Goal: Information Seeking & Learning: Learn about a topic

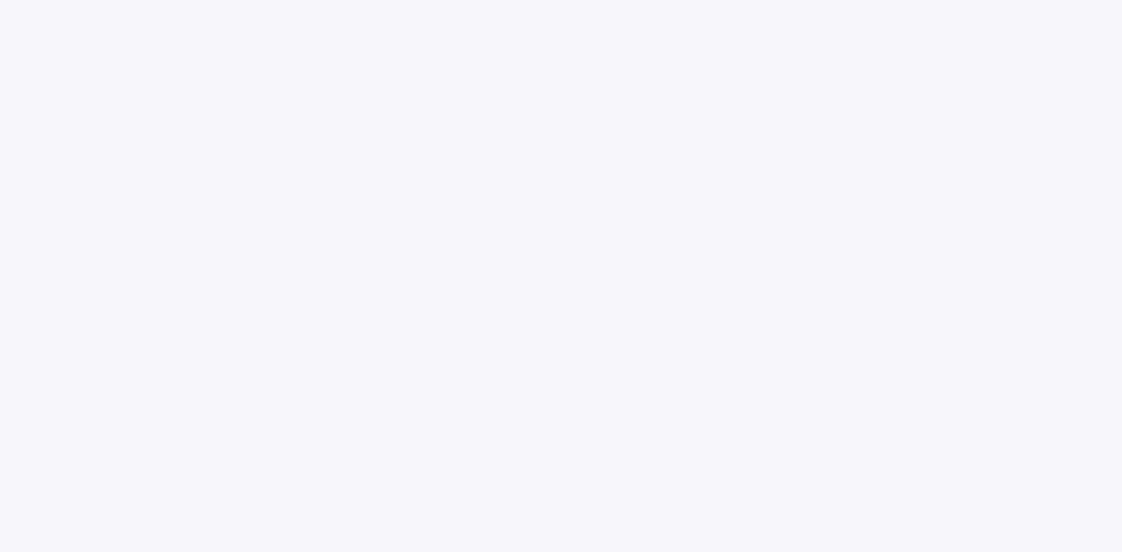
click at [881, 92] on body at bounding box center [561, 276] width 1122 height 552
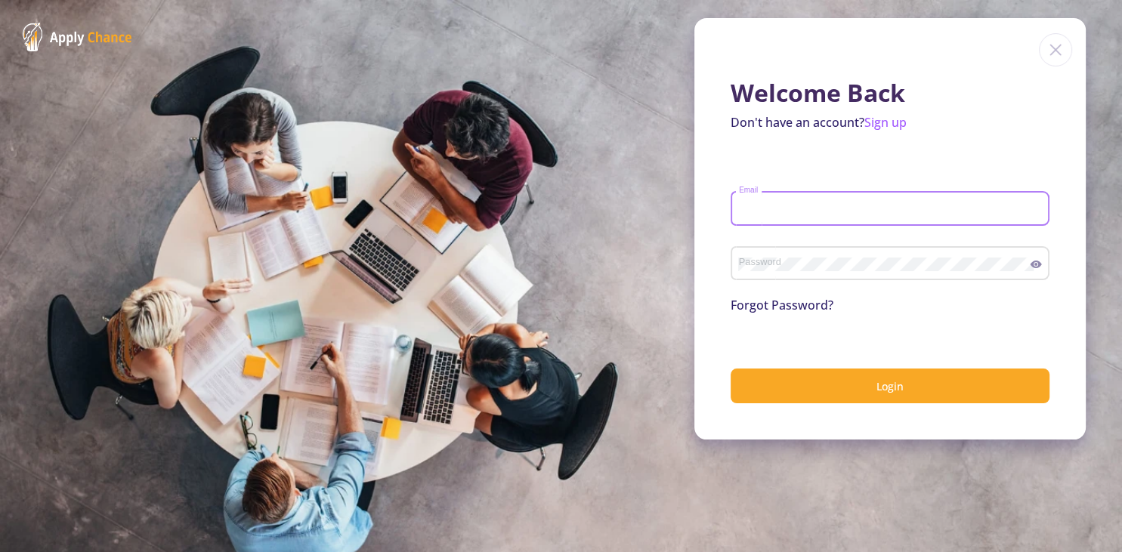
click at [784, 204] on input "Email" at bounding box center [892, 209] width 308 height 14
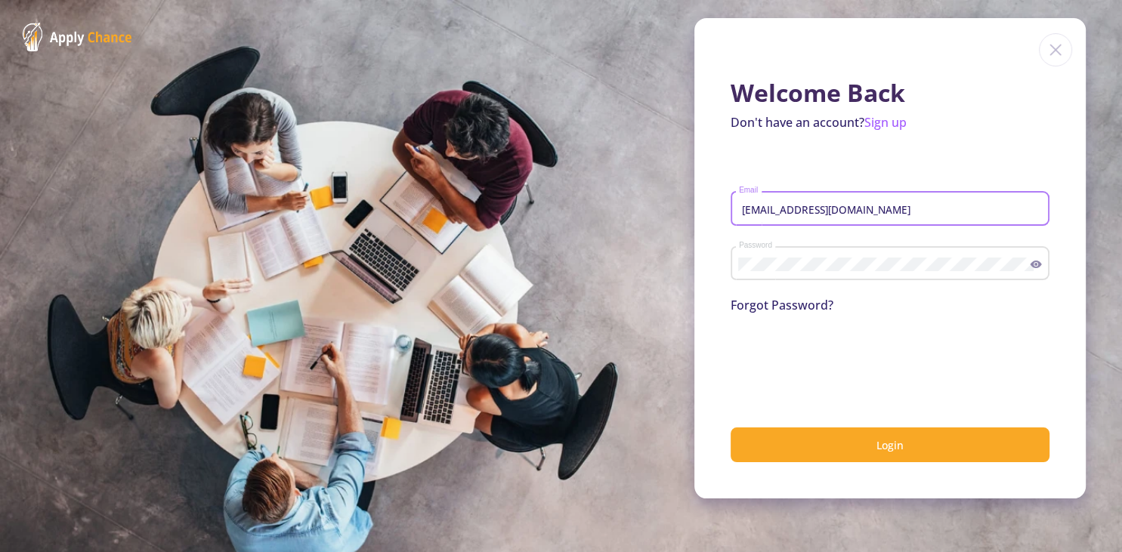
type input "[EMAIL_ADDRESS][DOMAIN_NAME]"
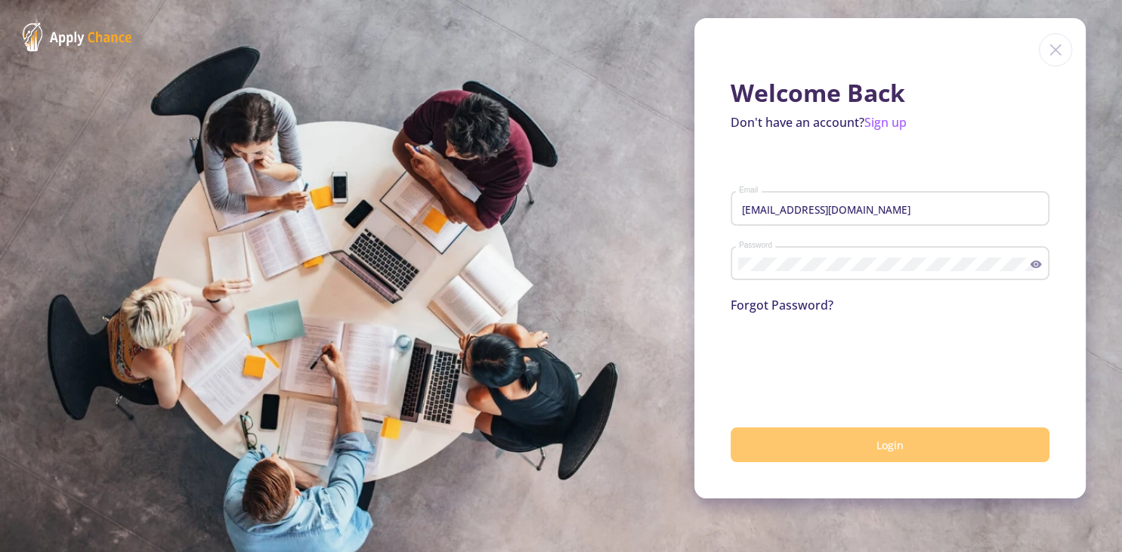
click at [842, 453] on button "Login" at bounding box center [889, 446] width 319 height 36
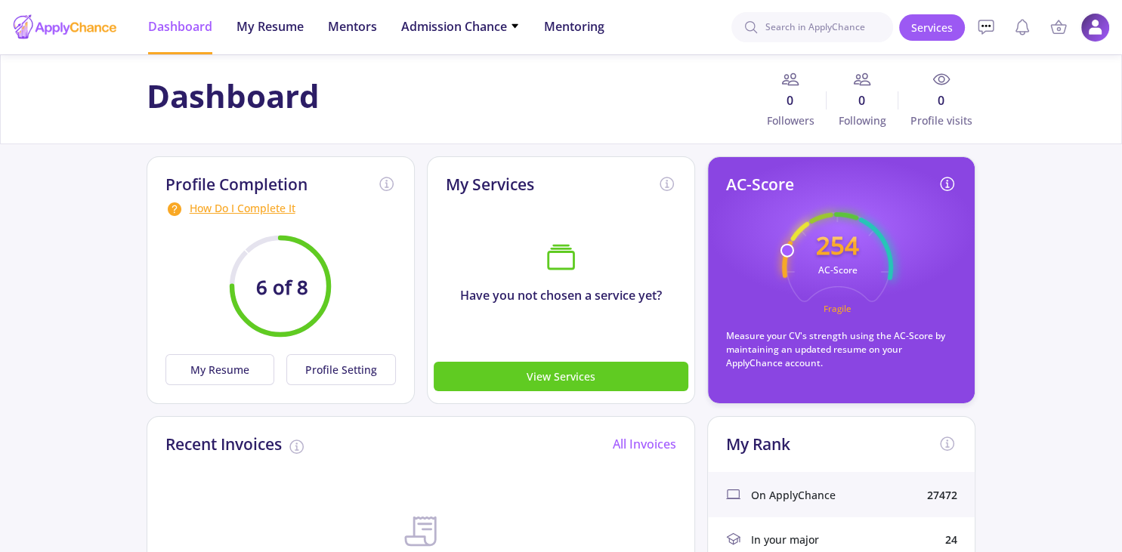
click at [1092, 34] on img at bounding box center [1094, 27] width 29 height 29
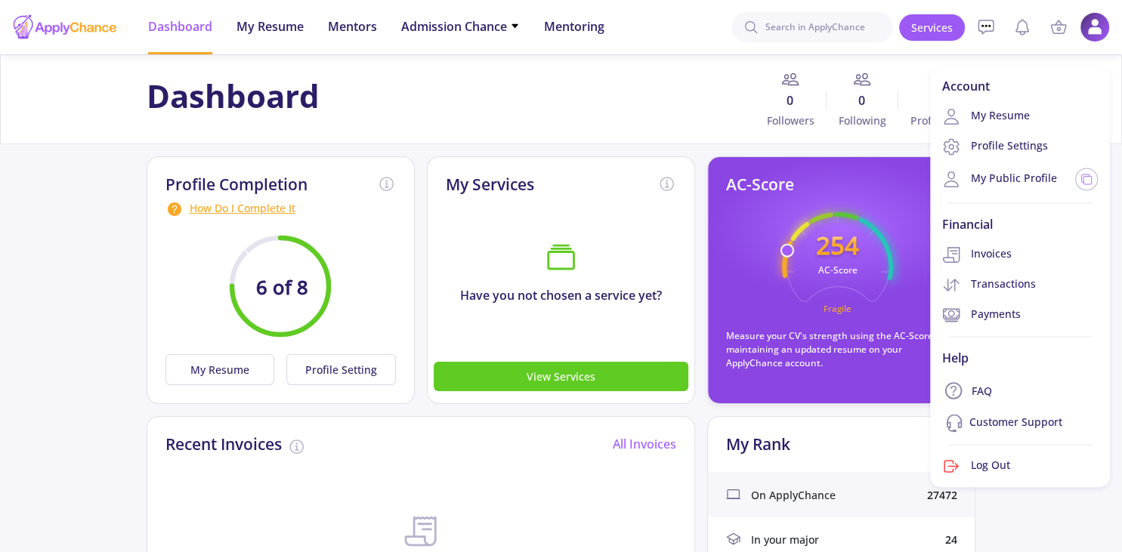
click at [600, 103] on div "Dashboard 0 Followers 0 Following 0 Profile visits" at bounding box center [560, 99] width 840 height 58
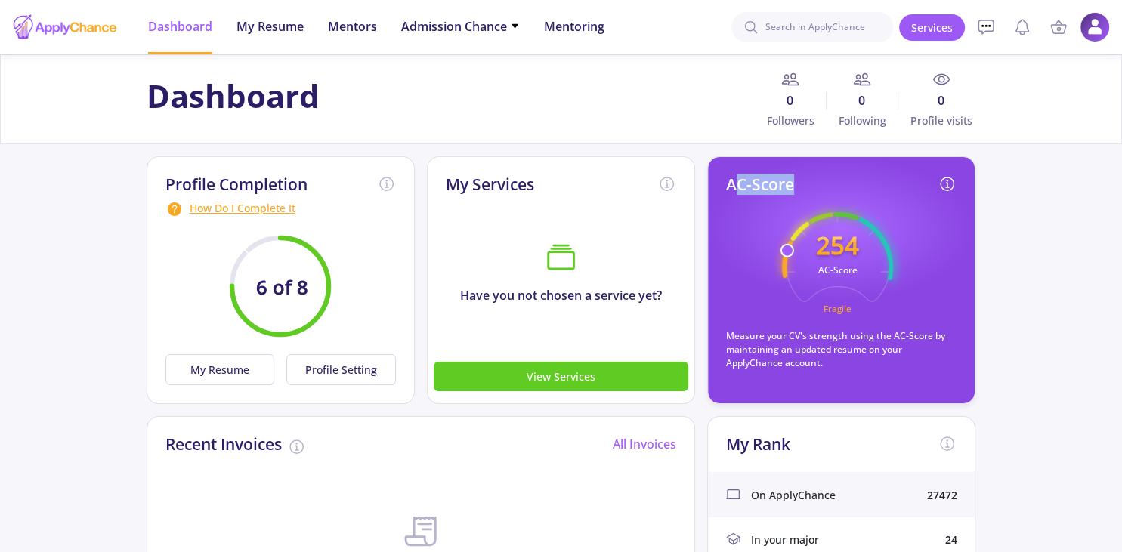
drag, startPoint x: 748, startPoint y: 184, endPoint x: 801, endPoint y: 183, distance: 53.6
click at [801, 183] on div "AC-Score" at bounding box center [841, 187] width 230 height 25
click at [778, 187] on h2 "AC-Score" at bounding box center [760, 184] width 68 height 19
drag, startPoint x: 787, startPoint y: 189, endPoint x: 722, endPoint y: 190, distance: 65.0
click at [722, 190] on div "AC-Score 254 AC-Score Fragile Measure your CV's strength using the AC-Score by …" at bounding box center [841, 280] width 268 height 248
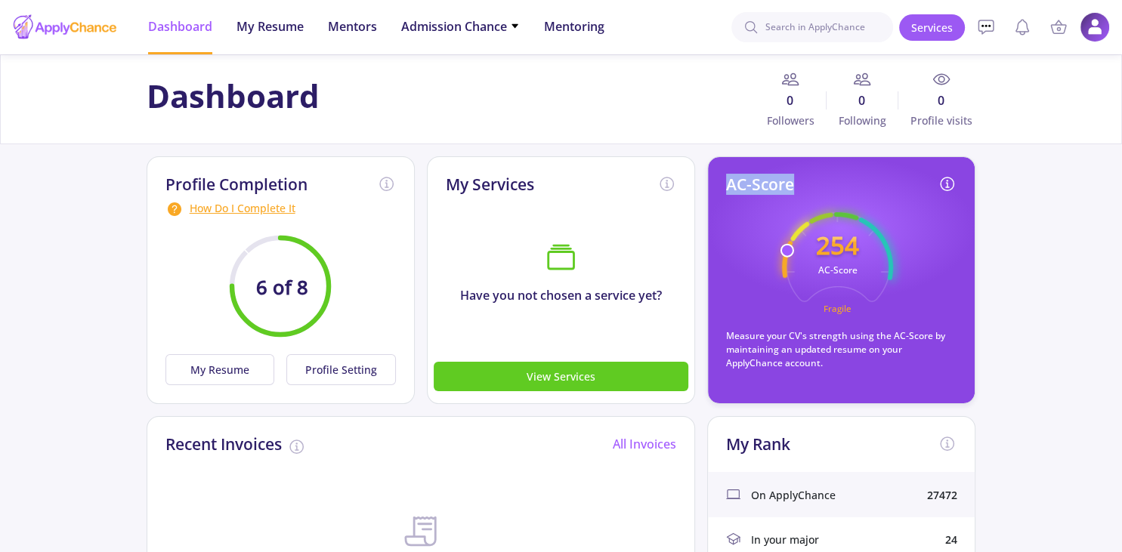
click at [742, 189] on h2 "AC-Score" at bounding box center [760, 184] width 68 height 19
drag, startPoint x: 790, startPoint y: 189, endPoint x: 728, endPoint y: 189, distance: 61.9
click at [728, 189] on h2 "AC-Score" at bounding box center [760, 184] width 68 height 19
drag, startPoint x: 789, startPoint y: 251, endPoint x: 788, endPoint y: 258, distance: 7.6
click at [788, 258] on icon "254 AC-Score Fragile" at bounding box center [837, 267] width 111 height 111
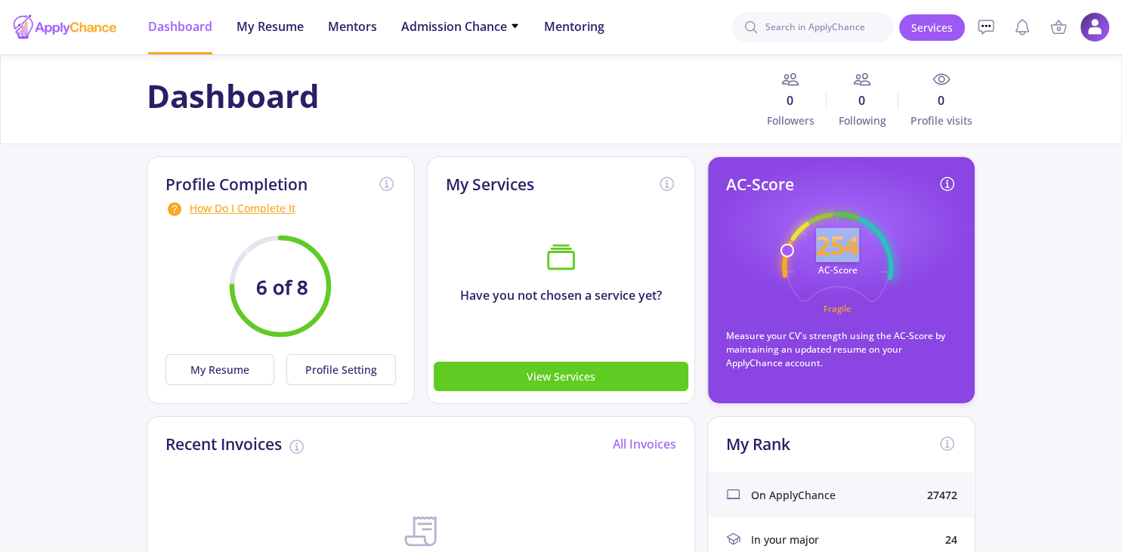
drag, startPoint x: 815, startPoint y: 241, endPoint x: 857, endPoint y: 242, distance: 41.6
click at [857, 242] on text "254" at bounding box center [837, 245] width 43 height 34
click at [842, 254] on text "254" at bounding box center [837, 245] width 43 height 34
drag, startPoint x: 859, startPoint y: 247, endPoint x: 814, endPoint y: 246, distance: 44.6
click at [814, 246] on icon "254 AC-Score Fragile" at bounding box center [837, 267] width 111 height 111
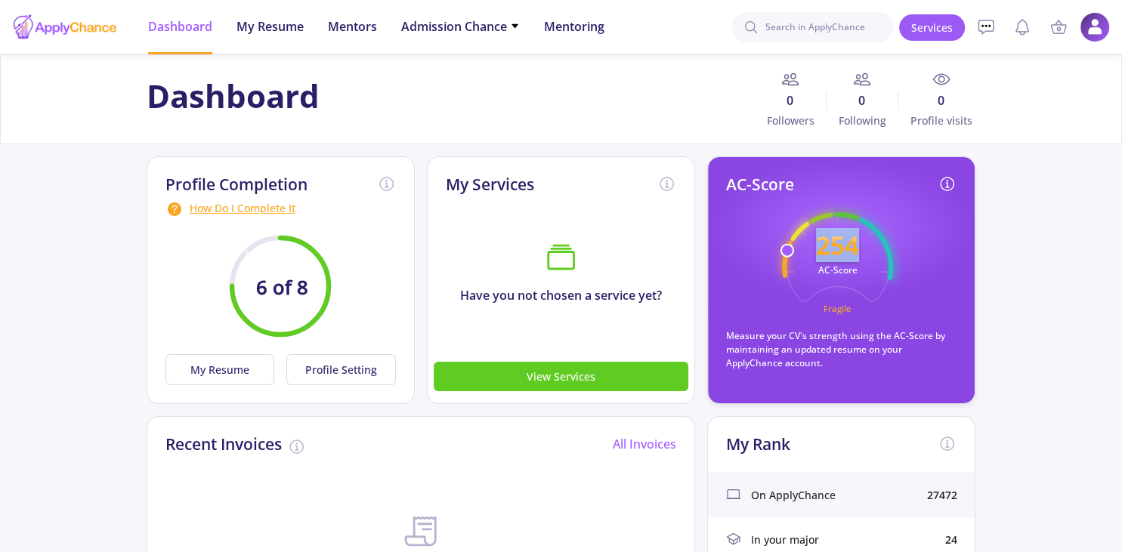
click at [835, 249] on text "254" at bounding box center [837, 245] width 43 height 34
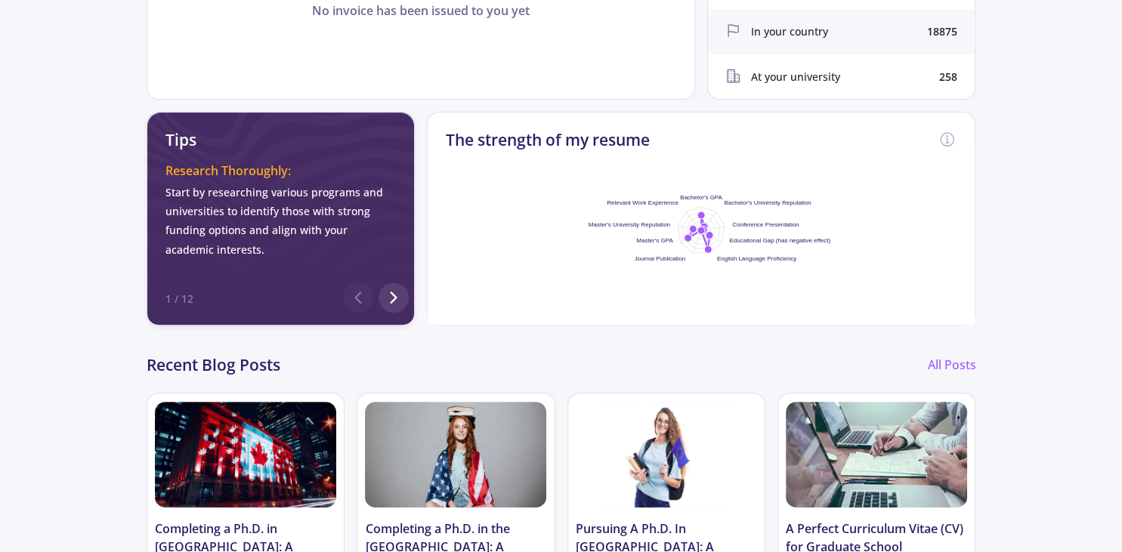
scroll to position [558, 0]
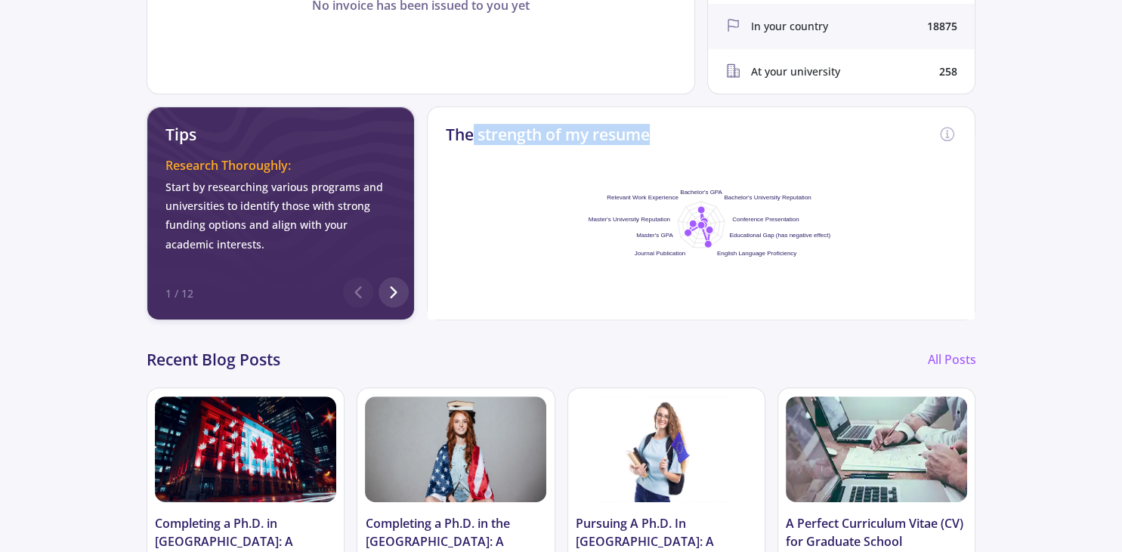
drag, startPoint x: 471, startPoint y: 134, endPoint x: 663, endPoint y: 137, distance: 192.6
click at [663, 137] on div "The strength of my resume Bachelor's GPA Bachelor's University Reputation Confe…" at bounding box center [701, 214] width 549 height 214
click at [675, 147] on foreignobject at bounding box center [701, 225] width 302 height 189
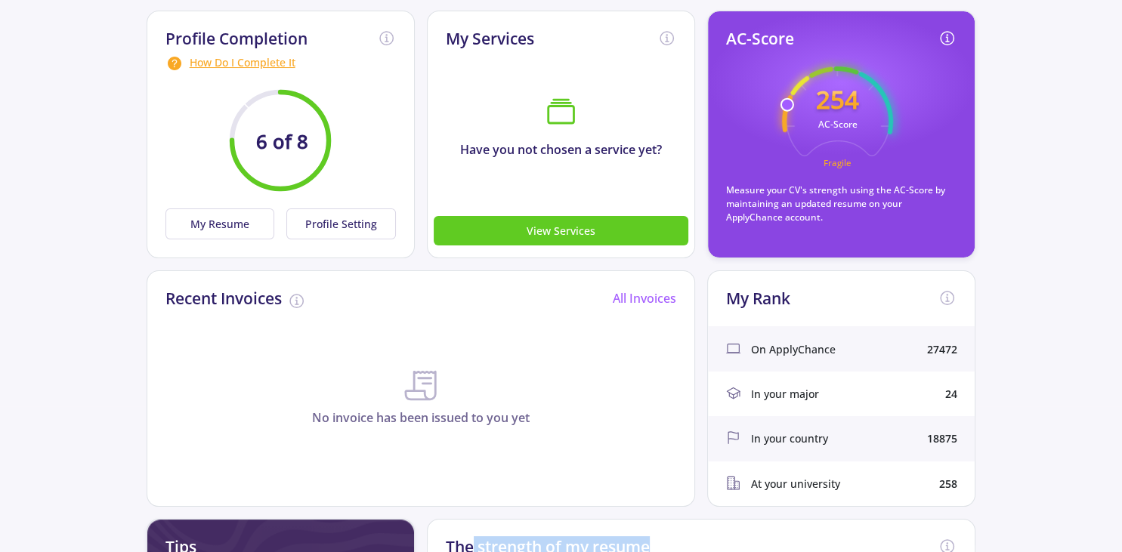
scroll to position [79, 0]
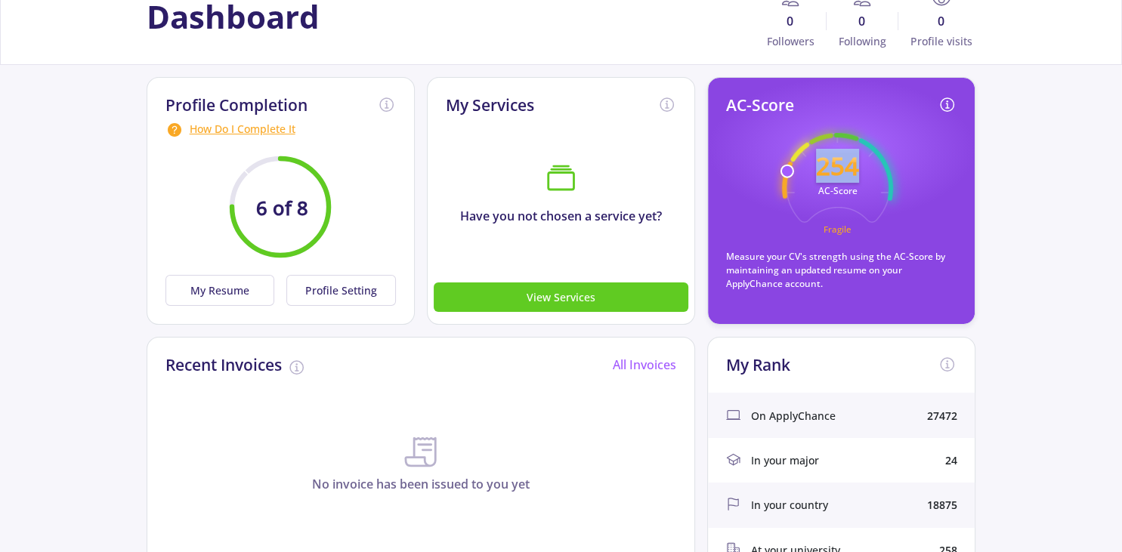
drag, startPoint x: 817, startPoint y: 168, endPoint x: 869, endPoint y: 169, distance: 52.9
click at [869, 169] on icon "254 AC-Score Fragile" at bounding box center [837, 188] width 111 height 111
click at [864, 176] on icon "254 AC-Score Fragile" at bounding box center [837, 188] width 111 height 111
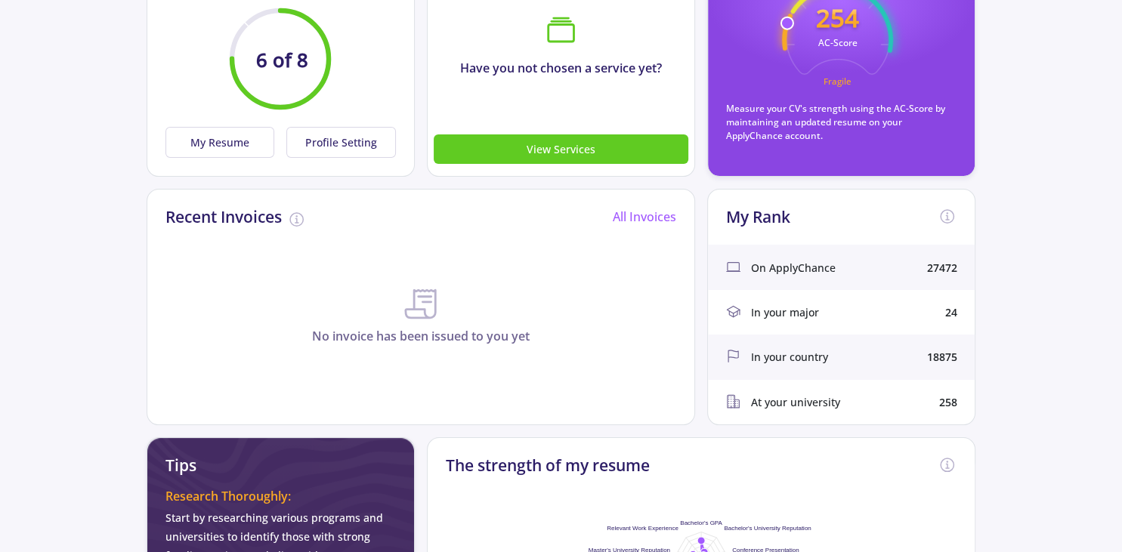
scroll to position [0, 0]
